Goal: Navigation & Orientation: Find specific page/section

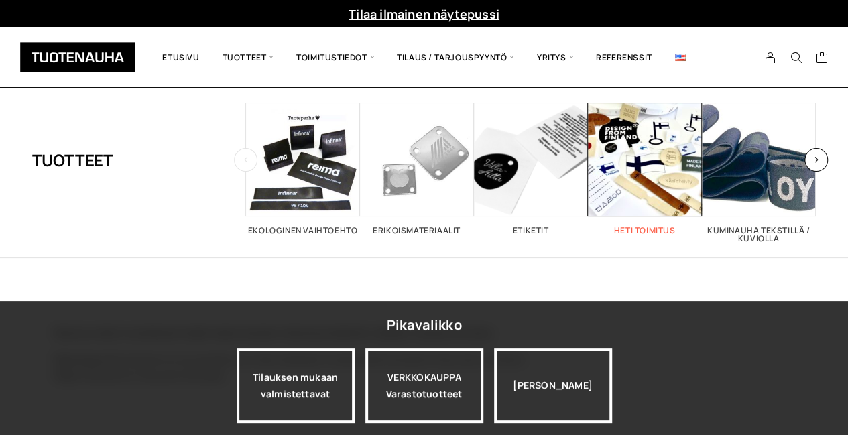
click at [641, 184] on span "Visit product category Heti toimitus" at bounding box center [645, 160] width 114 height 114
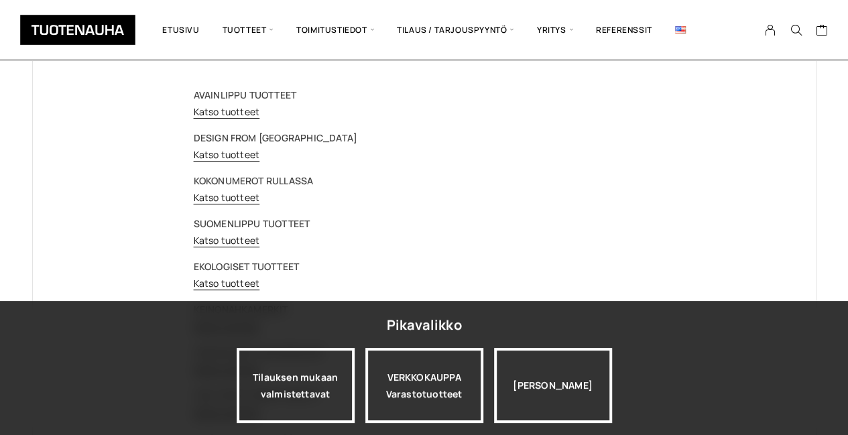
scroll to position [94, 0]
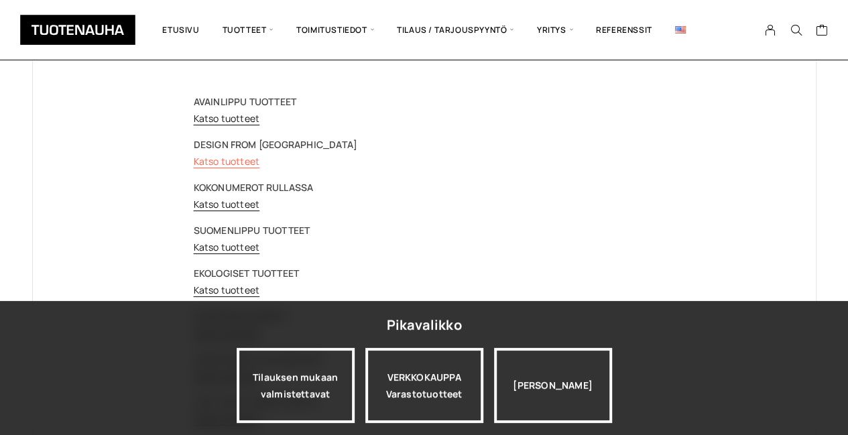
click at [223, 163] on link "Katso tuotteet" at bounding box center [227, 161] width 66 height 13
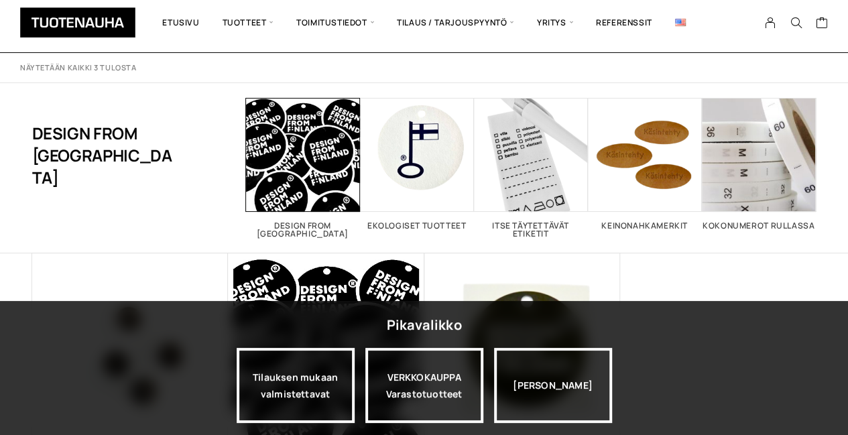
scroll to position [21, 0]
